Goal: Navigation & Orientation: Find specific page/section

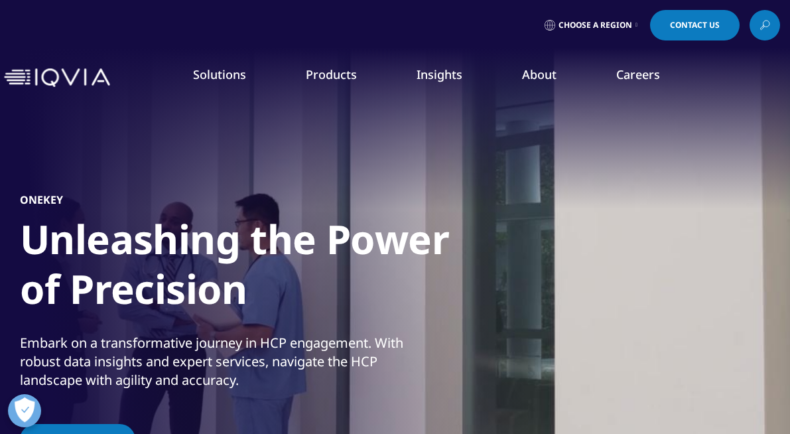
click at [636, 23] on icon at bounding box center [637, 25] width 2 height 5
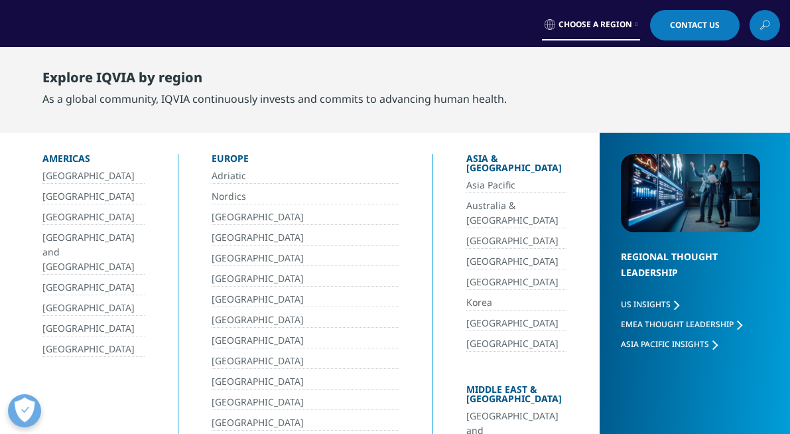
click at [220, 194] on link "Nordics" at bounding box center [306, 196] width 188 height 15
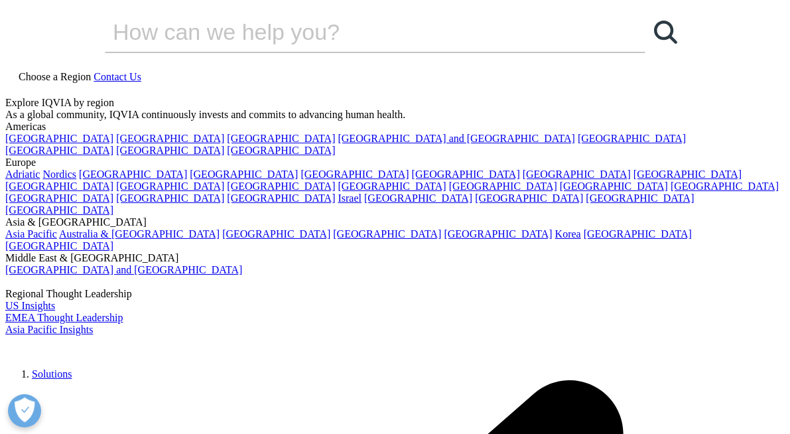
click at [45, 336] on img at bounding box center [58, 345] width 106 height 19
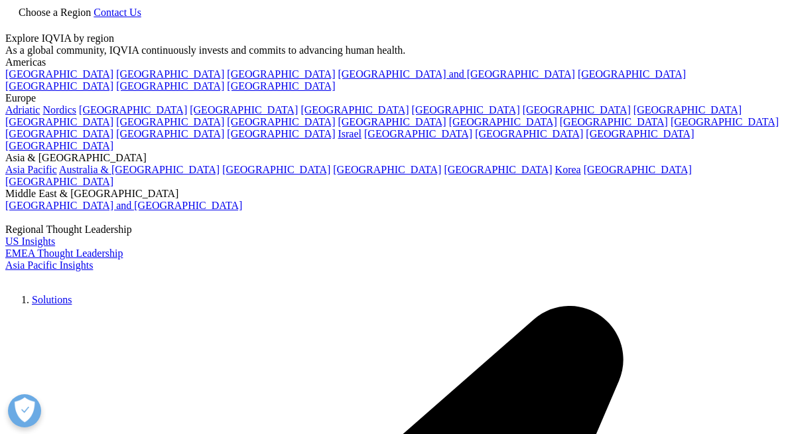
click at [355, 18] on div "Choose a Region Contact Us" at bounding box center [395, 18] width 780 height 27
